Goal: Find contact information: Find contact information

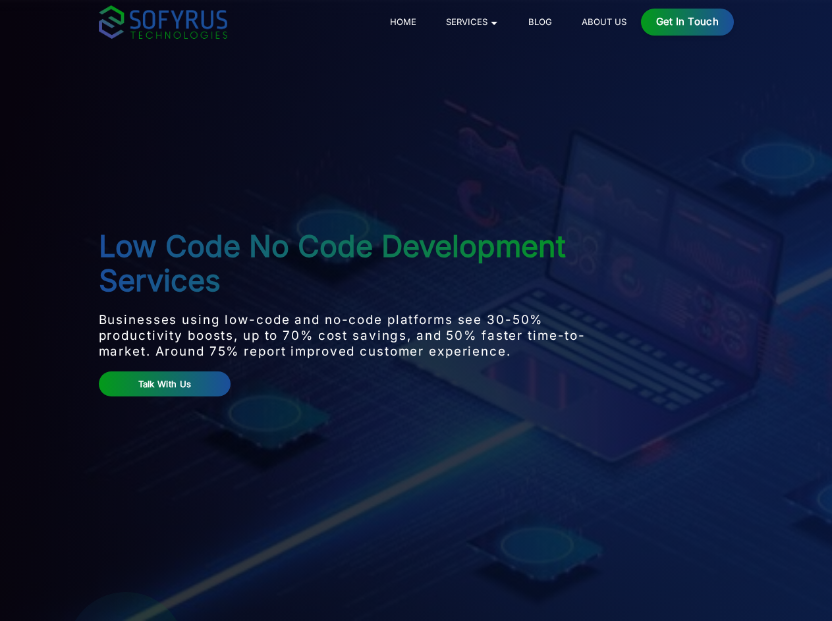
click at [416, 312] on p "Businesses using low-code and no-code platforms see 30-50% productivity boosts,…" at bounding box center [363, 335] width 529 height 47
click at [734, 22] on div "Get in Touch" at bounding box center [687, 22] width 93 height 27
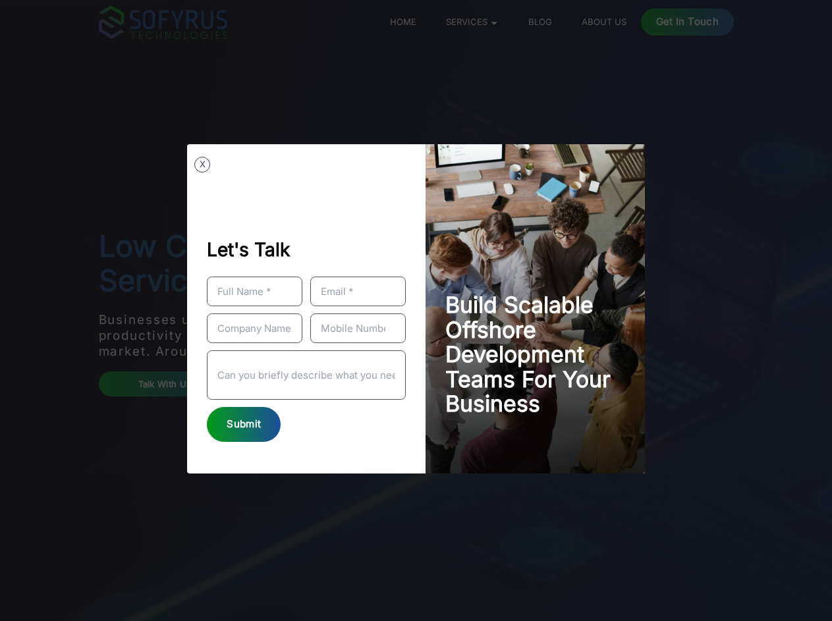
click at [86, 372] on div "X Let's Talk Submit Build Scalable Offshore Development Teams For Your Business" at bounding box center [416, 310] width 832 height 621
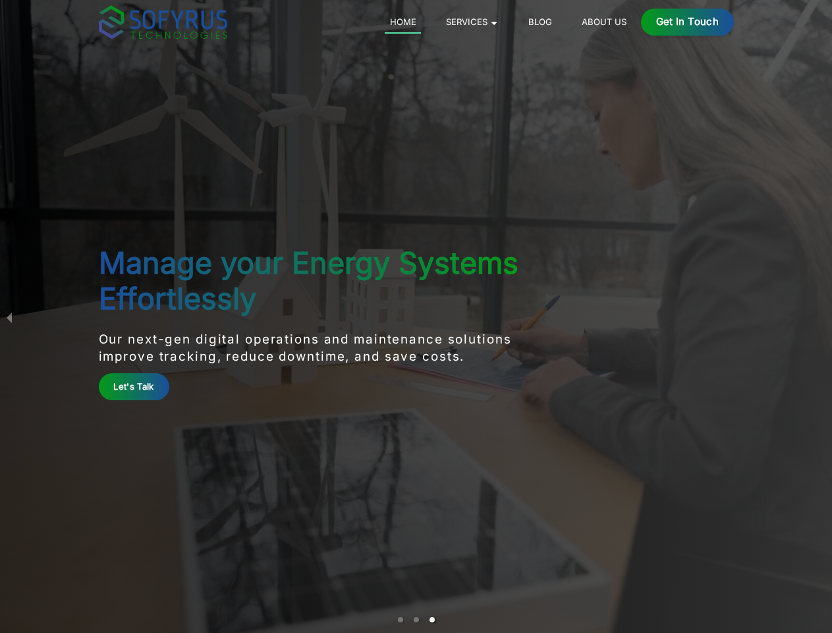
click at [734, 22] on div "Get in Touch" at bounding box center [687, 22] width 93 height 27
click at [416, 316] on div "Manage your Energy Systems Effortlessly Our next-gen digital operations and mai…" at bounding box center [311, 316] width 424 height 167
click at [99, 386] on link "Let's Talk" at bounding box center [134, 386] width 71 height 27
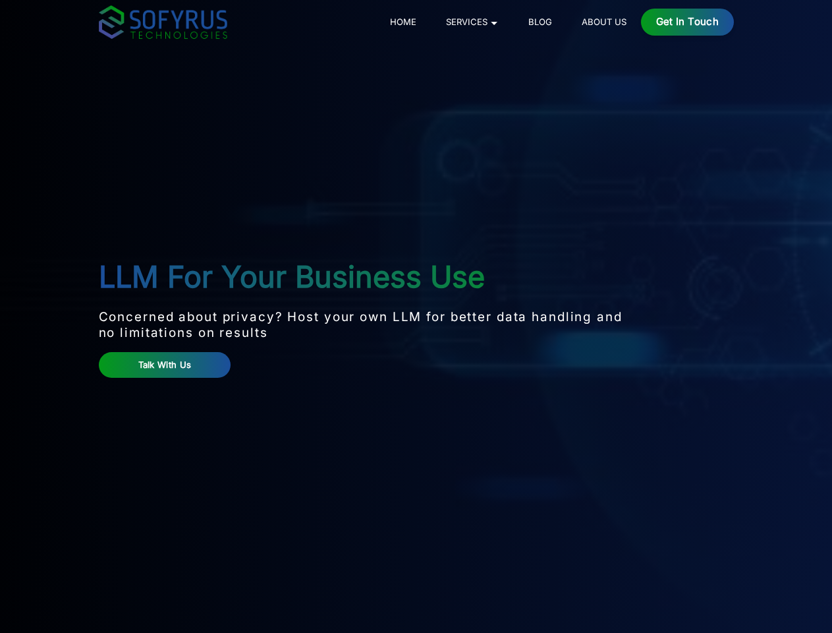
click at [416, 316] on p "Concerned about privacy? Host your own LLM for better data handling and no limi…" at bounding box center [363, 325] width 529 height 32
click at [734, 22] on div "Get in Touch" at bounding box center [687, 22] width 93 height 27
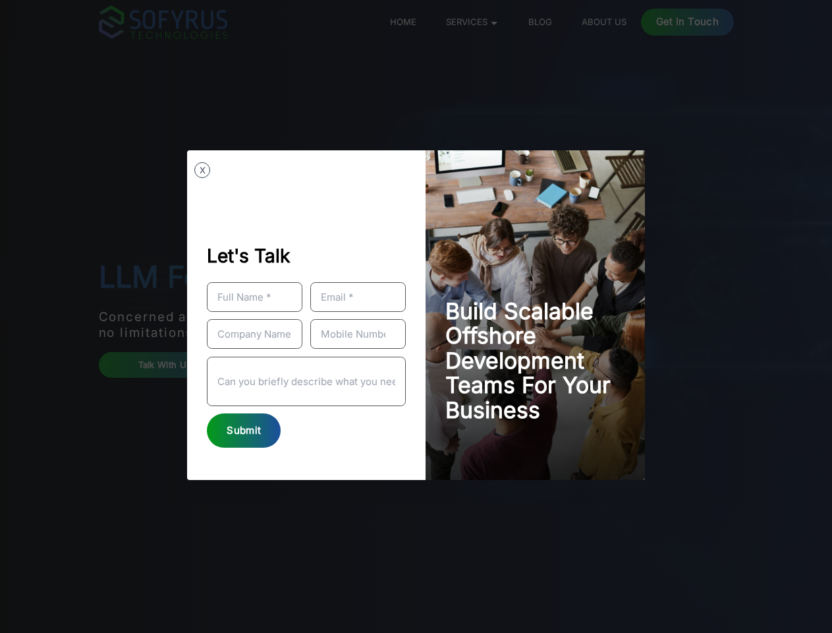
click at [86, 364] on div "X Let's Talk Submit Build Scalable Offshore Development Teams For Your Business" at bounding box center [416, 316] width 832 height 633
